Goal: Transaction & Acquisition: Download file/media

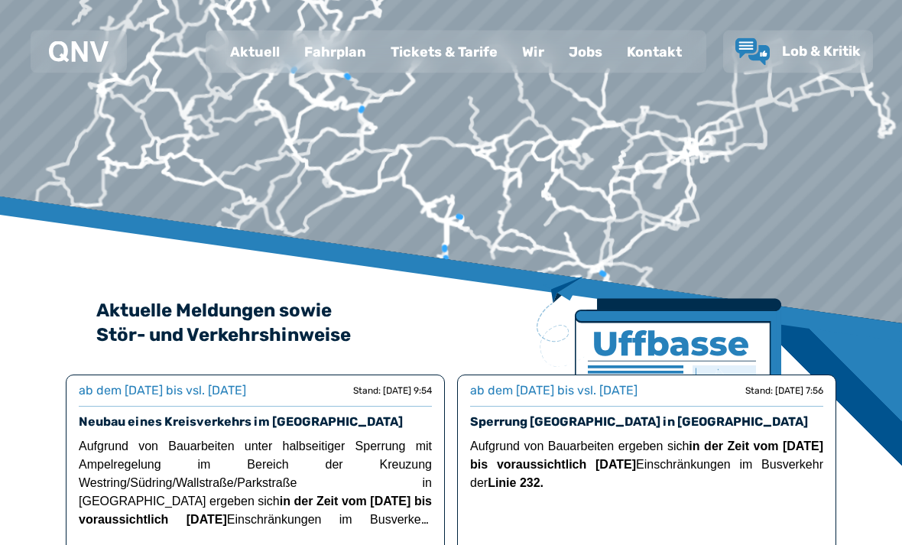
scroll to position [109, 0]
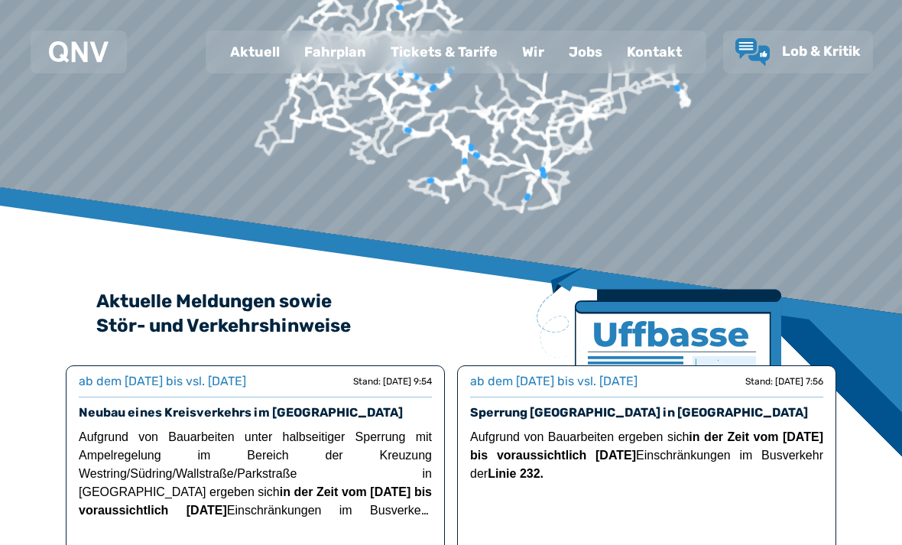
click at [336, 41] on div "Fahrplan" at bounding box center [335, 52] width 86 height 40
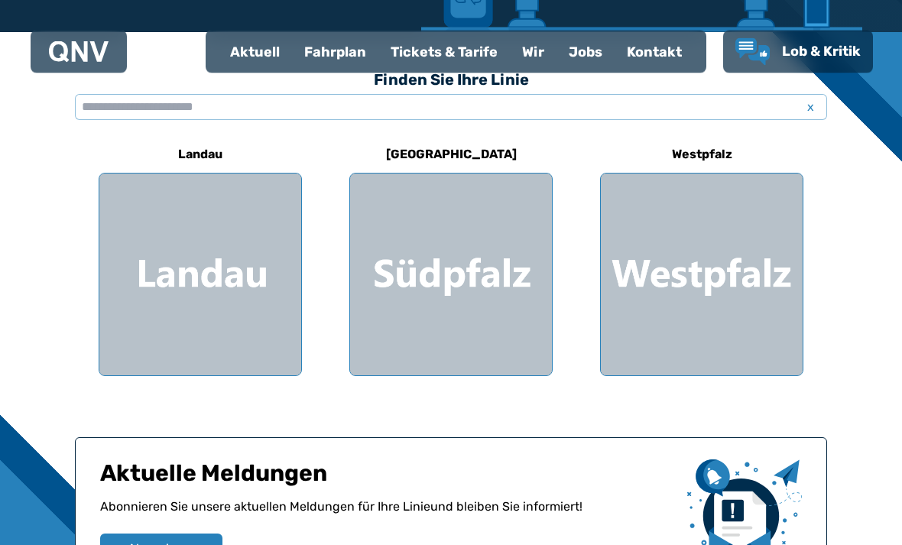
scroll to position [404, 0]
click at [407, 337] on div at bounding box center [451, 275] width 202 height 202
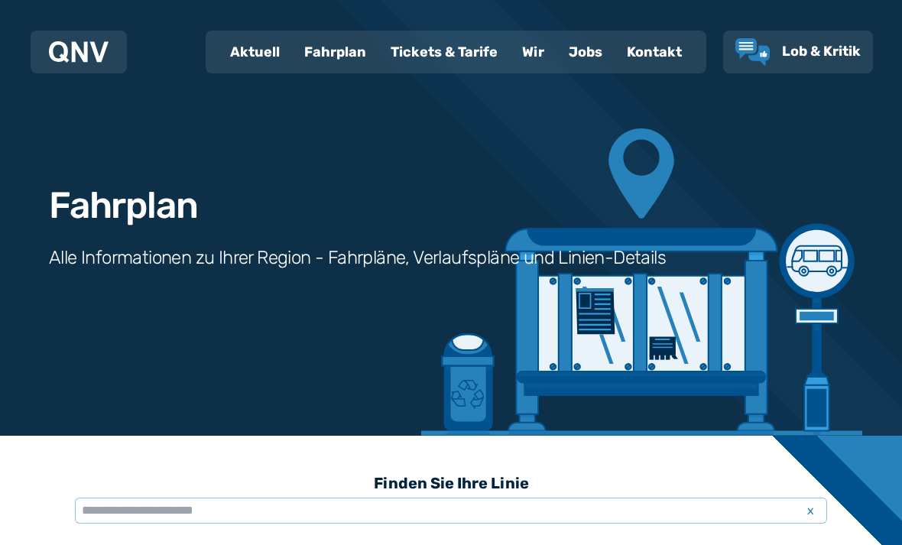
scroll to position [453, 0]
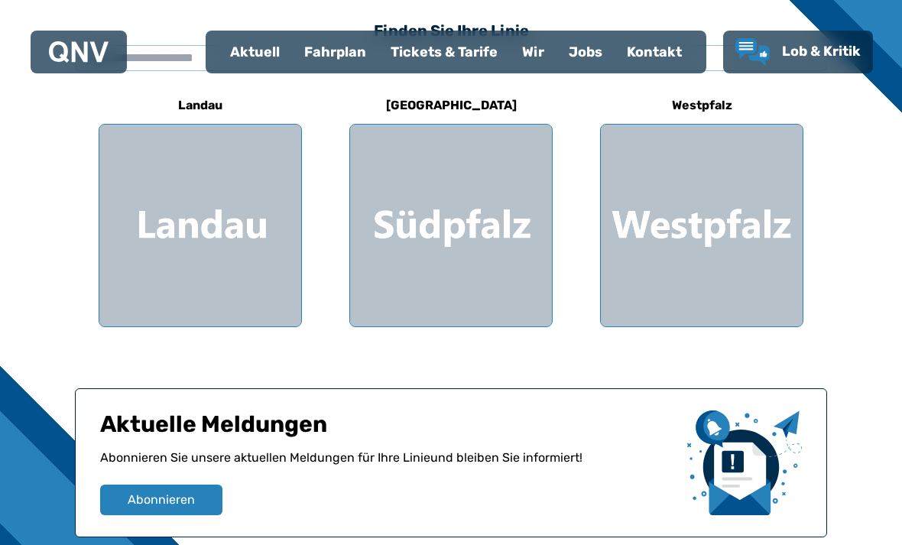
click at [645, 277] on div at bounding box center [702, 226] width 202 height 202
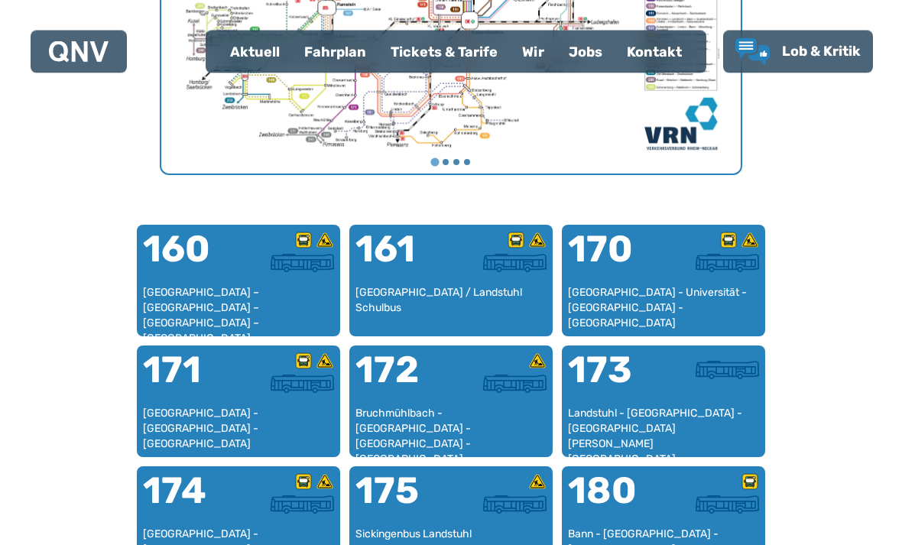
scroll to position [823, 0]
click at [625, 294] on div "[GEOGRAPHIC_DATA] - Universität - [GEOGRAPHIC_DATA] - [GEOGRAPHIC_DATA]" at bounding box center [663, 307] width 191 height 45
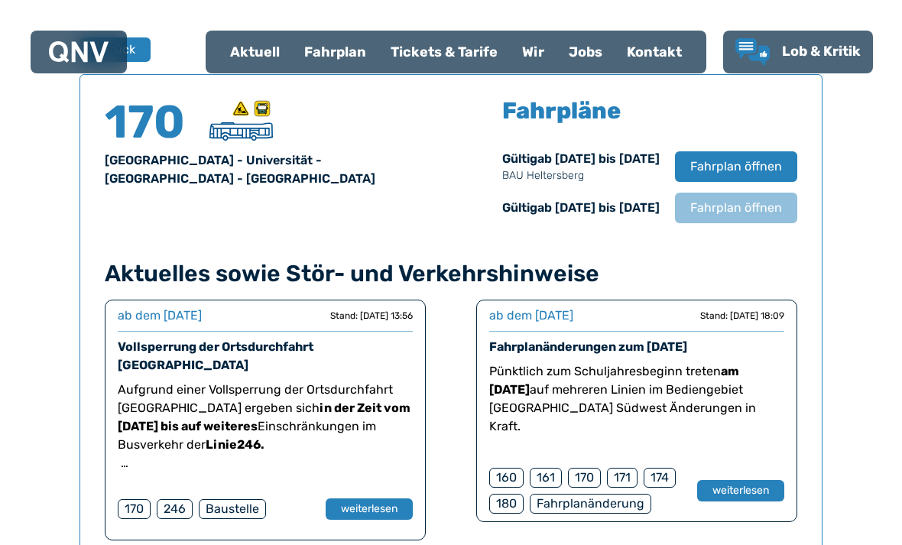
scroll to position [1010, 0]
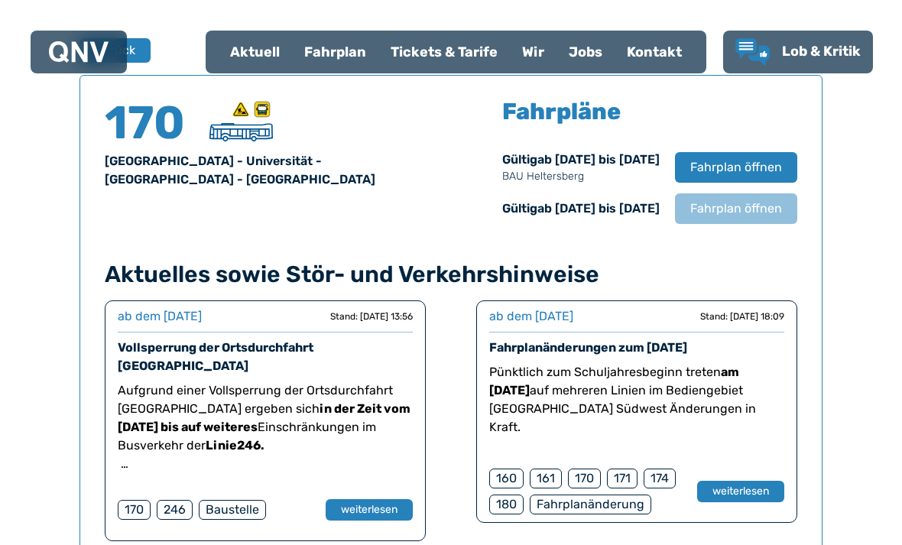
click at [700, 204] on span "Fahrplan öffnen" at bounding box center [736, 209] width 92 height 18
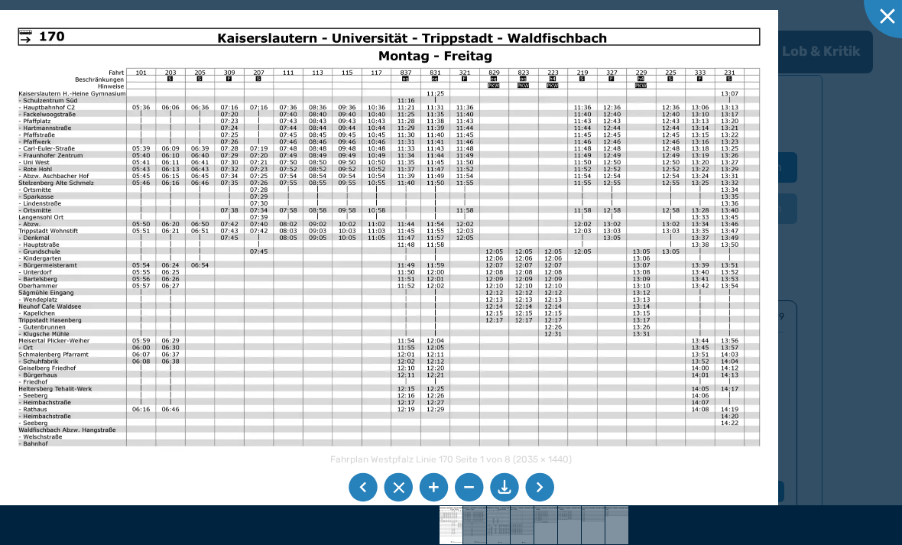
click at [503, 502] on li at bounding box center [504, 487] width 29 height 29
